Goal: Information Seeking & Learning: Learn about a topic

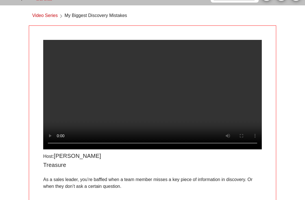
click at [152, 102] on video at bounding box center [152, 94] width 219 height 109
click at [199, 33] on div "Host: [PERSON_NAME] As a sales leader, you’re baffled when a team member misses…" at bounding box center [153, 171] width 248 height 293
click at [63, 83] on video at bounding box center [152, 94] width 219 height 109
click at [154, 101] on video at bounding box center [152, 94] width 219 height 109
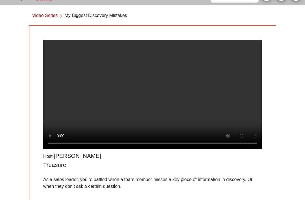
click at [152, 102] on video at bounding box center [152, 94] width 219 height 109
click at [150, 101] on video at bounding box center [152, 94] width 219 height 109
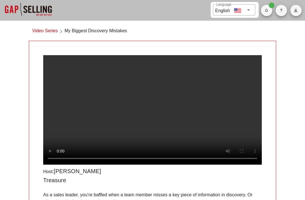
scroll to position [0, 0]
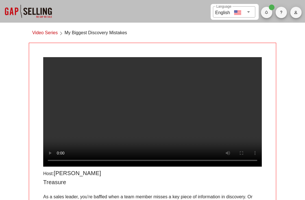
click at [41, 13] on div at bounding box center [28, 11] width 57 height 23
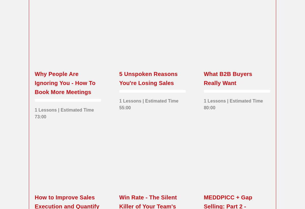
scroll to position [1229, 0]
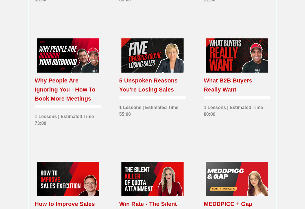
click at [51, 48] on div at bounding box center [68, 55] width 62 height 34
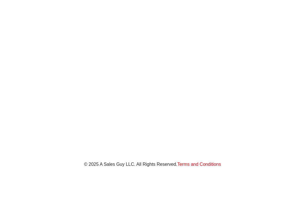
scroll to position [96, 0]
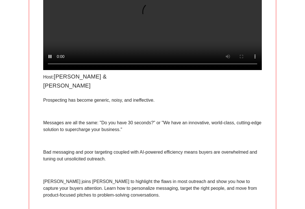
click at [151, 19] on video at bounding box center [152, 15] width 219 height 109
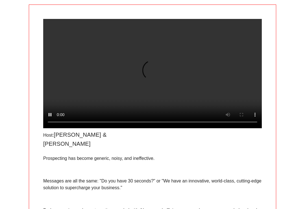
scroll to position [38, 0]
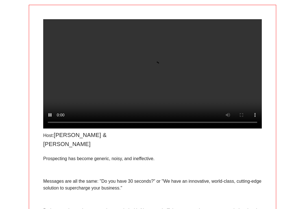
click at [73, 47] on video at bounding box center [152, 73] width 219 height 109
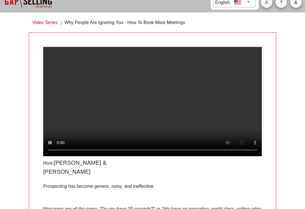
scroll to position [10, 0]
click at [62, 63] on video at bounding box center [152, 101] width 219 height 109
click at [61, 62] on video at bounding box center [152, 101] width 219 height 109
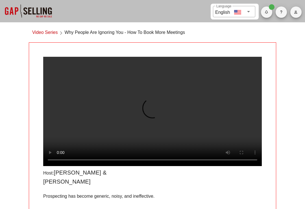
scroll to position [0, 0]
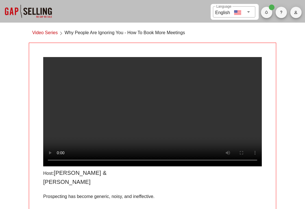
click at [142, 82] on video at bounding box center [152, 111] width 219 height 109
click at [152, 112] on video at bounding box center [152, 111] width 219 height 109
click at [153, 109] on video at bounding box center [152, 111] width 219 height 109
click at [152, 115] on video at bounding box center [152, 111] width 219 height 109
click at [154, 112] on video at bounding box center [152, 111] width 219 height 109
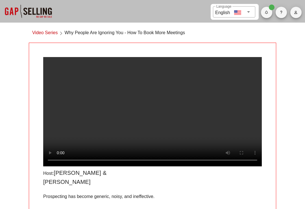
click at [172, 91] on video at bounding box center [152, 111] width 219 height 109
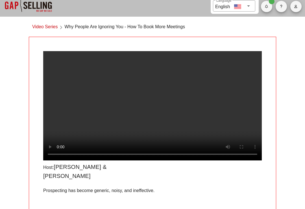
scroll to position [7, 0]
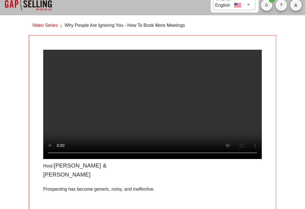
click at [211, 95] on video at bounding box center [152, 104] width 219 height 109
click at [211, 87] on video at bounding box center [152, 104] width 219 height 109
click at [265, 8] on button "button" at bounding box center [266, 4] width 11 height 11
click at [286, 50] on div "​ Language English Video Series Why People Are Ignoring You - How To Book More …" at bounding box center [152, 151] width 305 height 317
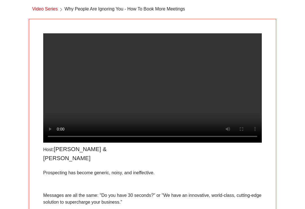
scroll to position [23, 0]
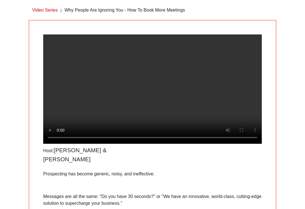
click at [138, 89] on video at bounding box center [152, 88] width 219 height 109
click at [153, 91] on video at bounding box center [152, 88] width 219 height 109
click at [152, 93] on video at bounding box center [152, 88] width 219 height 109
click at [143, 68] on video at bounding box center [152, 88] width 219 height 109
click at [138, 79] on video at bounding box center [152, 88] width 219 height 109
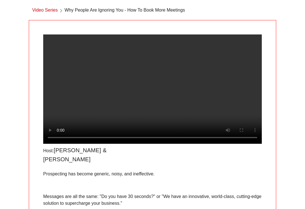
click at [146, 95] on video at bounding box center [152, 88] width 219 height 109
click at [147, 94] on video at bounding box center [152, 88] width 219 height 109
click at [139, 70] on video at bounding box center [152, 88] width 219 height 109
click at [78, 70] on video at bounding box center [152, 88] width 219 height 109
click at [157, 92] on video at bounding box center [152, 88] width 219 height 109
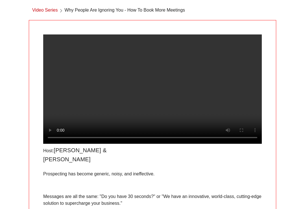
click at [150, 92] on video at bounding box center [152, 88] width 219 height 109
click at [148, 72] on video at bounding box center [152, 88] width 219 height 109
click at [140, 81] on video at bounding box center [152, 88] width 219 height 109
click at [148, 94] on video at bounding box center [152, 88] width 219 height 109
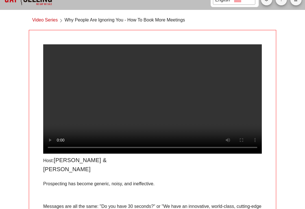
scroll to position [14, 0]
